Goal: Task Accomplishment & Management: Manage account settings

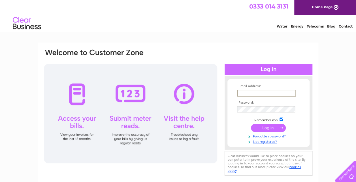
click at [267, 92] on input "text" at bounding box center [266, 93] width 59 height 7
type input "[EMAIL_ADDRESS][DOMAIN_NAME]"
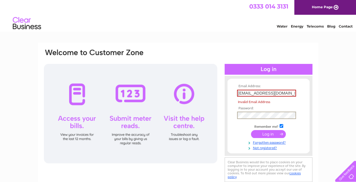
click at [260, 94] on input "[EMAIL_ADDRESS][DOMAIN_NAME]" at bounding box center [266, 93] width 59 height 7
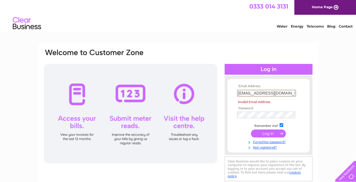
click at [260, 94] on input "[EMAIL_ADDRESS][DOMAIN_NAME]" at bounding box center [266, 93] width 59 height 7
click at [266, 93] on input "[EMAIL_ADDRESS][DOMAIN_NAME]" at bounding box center [266, 93] width 59 height 7
click at [266, 135] on input "submit" at bounding box center [268, 133] width 35 height 8
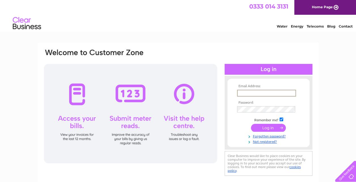
click at [250, 92] on input "text" at bounding box center [266, 93] width 59 height 7
type input "[EMAIL_ADDRESS][DOMAIN_NAME]"
click at [324, 5] on link "Home Page" at bounding box center [325, 7] width 62 height 15
click at [246, 94] on input "text" at bounding box center [266, 93] width 59 height 7
type input "[EMAIL_ADDRESS][DOMAIN_NAME]"
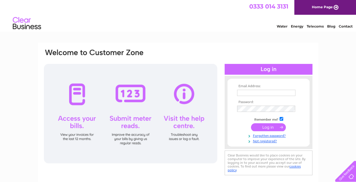
click at [248, 90] on input "text" at bounding box center [266, 93] width 58 height 6
type input "[EMAIL_ADDRESS][DOMAIN_NAME]"
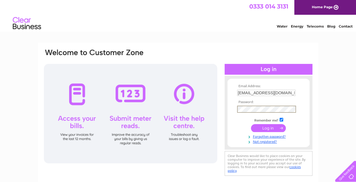
drag, startPoint x: 281, startPoint y: 113, endPoint x: 215, endPoint y: 88, distance: 70.6
click at [215, 88] on div at bounding box center [130, 113] width 173 height 99
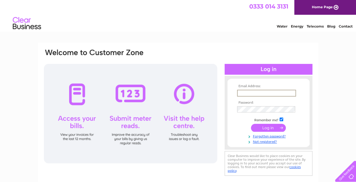
click at [269, 91] on input "text" at bounding box center [266, 93] width 59 height 7
type input "[EMAIL_ADDRESS][DOMAIN_NAME]"
